Goal: Information Seeking & Learning: Learn about a topic

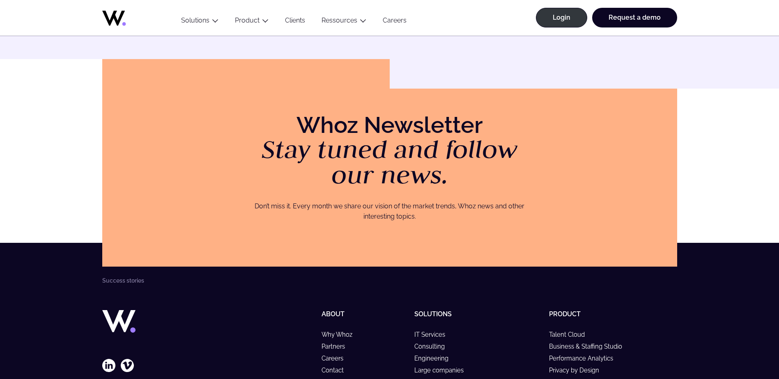
scroll to position [1629, 0]
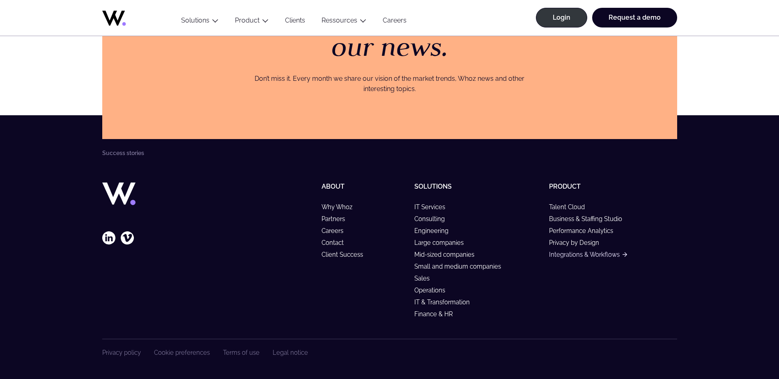
click at [596, 257] on link "Integrations & Workflows" at bounding box center [588, 254] width 78 height 7
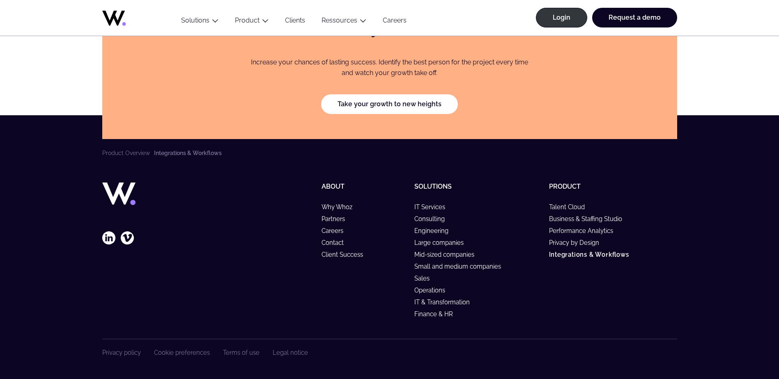
scroll to position [2313, 0]
click at [332, 202] on div "About Why Whoz Partners Careers Contact Client Success" at bounding box center [344, 253] width 128 height 140
click at [331, 209] on link "Why Whoz" at bounding box center [341, 207] width 38 height 7
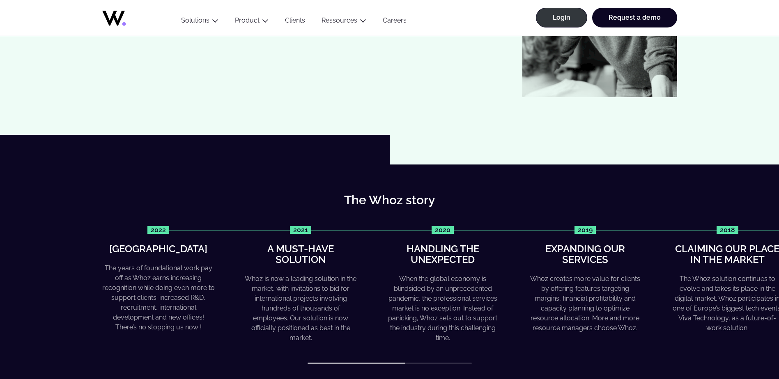
scroll to position [246, 0]
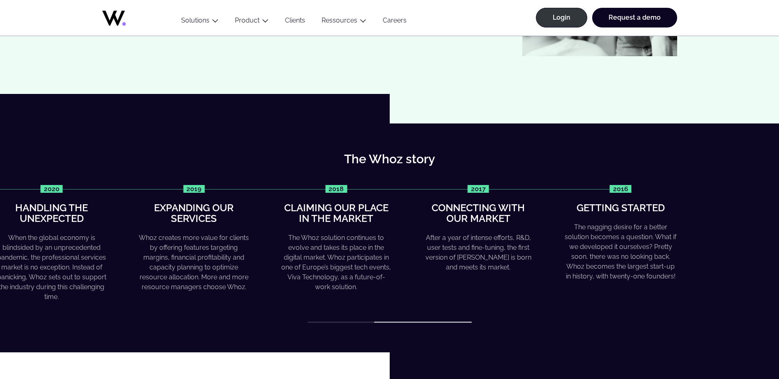
click at [467, 323] on div at bounding box center [390, 322] width 164 height 1
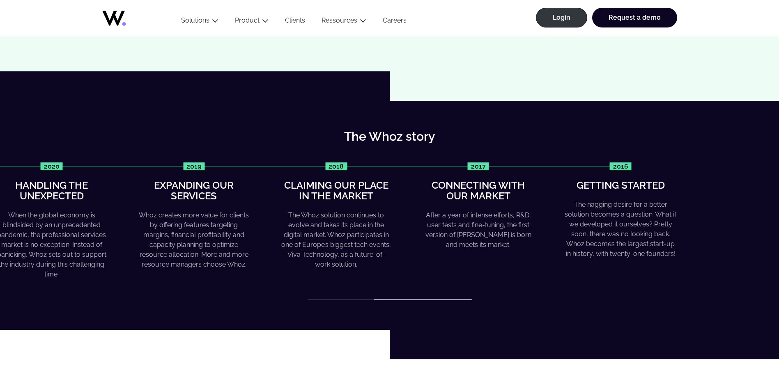
scroll to position [287, 0]
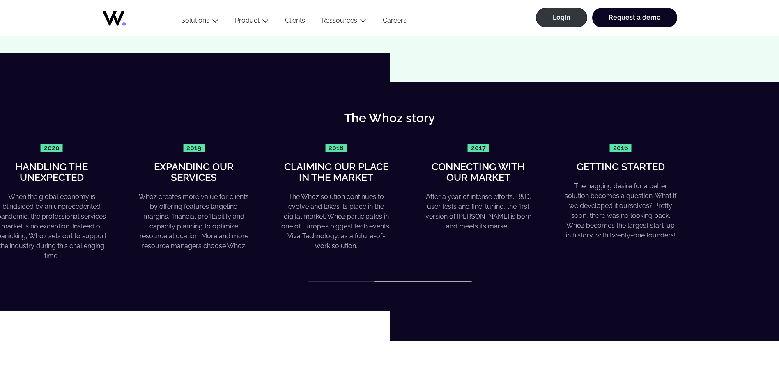
click at [357, 280] on div "2022 Greater heights The years of foundational work pay off as Whoz earns incre…" at bounding box center [389, 213] width 575 height 138
click at [89, 227] on div "When the global economy is blindsided by an unprecedented pandemic, the profess…" at bounding box center [51, 226] width 113 height 69
click at [365, 279] on div "2022 Greater heights The years of foundational work pay off as Whoz earns incre…" at bounding box center [389, 213] width 575 height 138
click at [361, 281] on div at bounding box center [390, 281] width 164 height 1
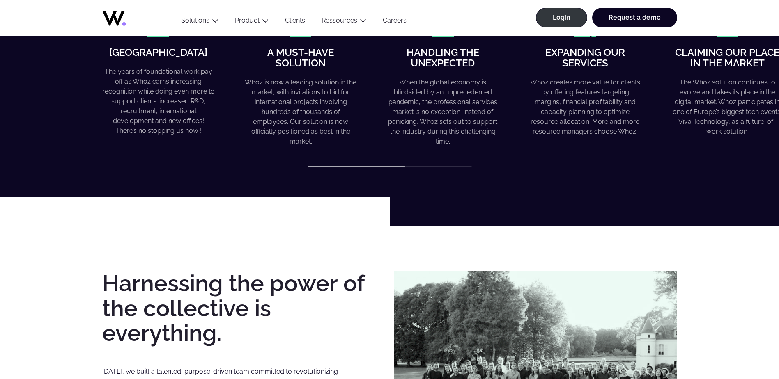
scroll to position [534, 0]
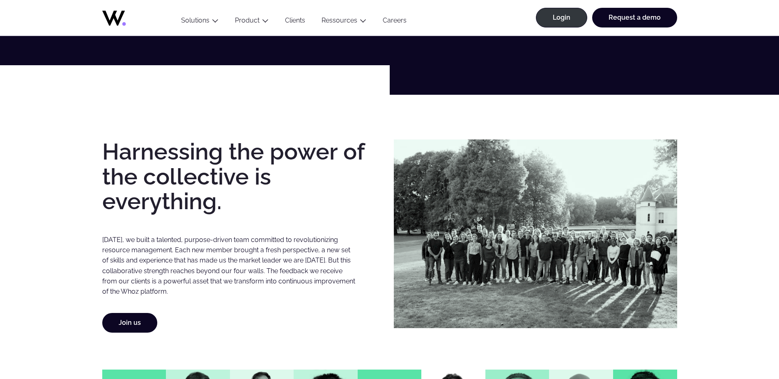
click at [221, 267] on p "In six years, we built a talented, purpose-driven team committed to revolutioni…" at bounding box center [229, 266] width 255 height 62
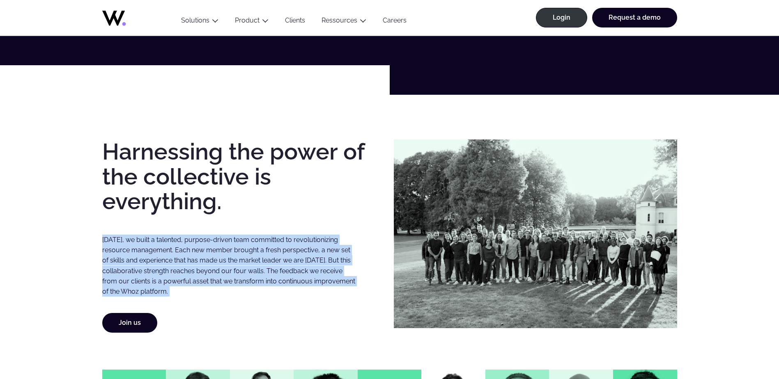
click at [221, 267] on p "In six years, we built a talented, purpose-driven team committed to revolutioni…" at bounding box center [229, 266] width 255 height 62
drag, startPoint x: 221, startPoint y: 267, endPoint x: 278, endPoint y: 275, distance: 57.6
click at [278, 275] on p "In six years, we built a talented, purpose-driven team committed to revolutioni…" at bounding box center [229, 266] width 255 height 62
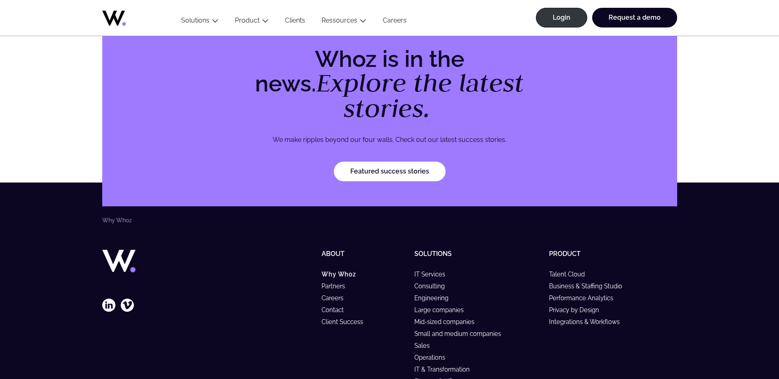
scroll to position [2505, 0]
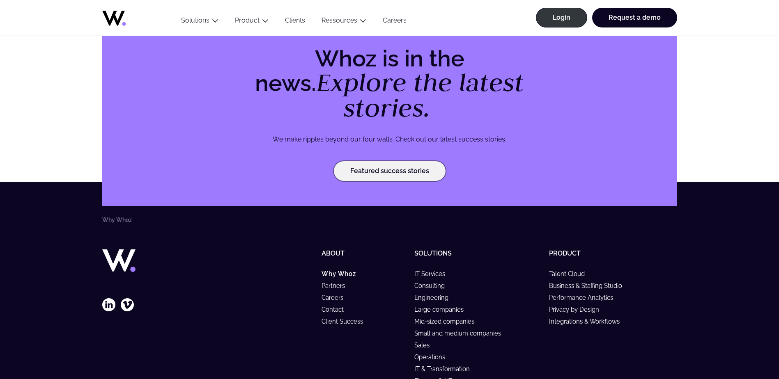
click at [379, 171] on link "Featured success stories" at bounding box center [390, 171] width 112 height 20
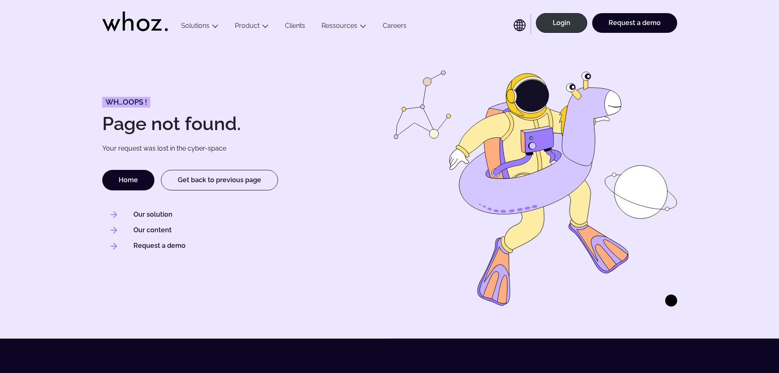
click at [151, 27] on icon at bounding box center [135, 21] width 66 height 20
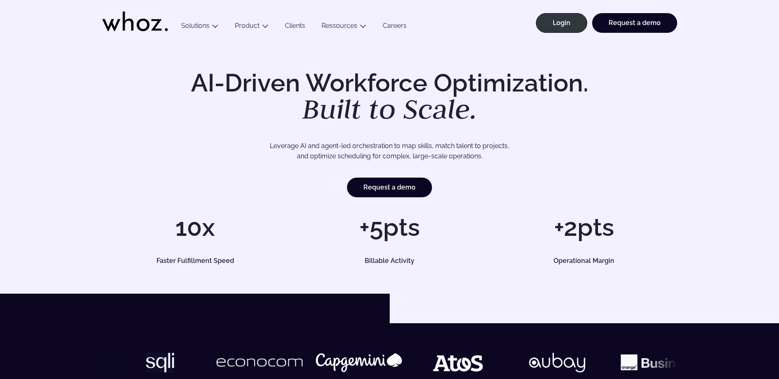
click at [300, 27] on link "Clients" at bounding box center [295, 27] width 37 height 11
